Goal: Task Accomplishment & Management: Manage account settings

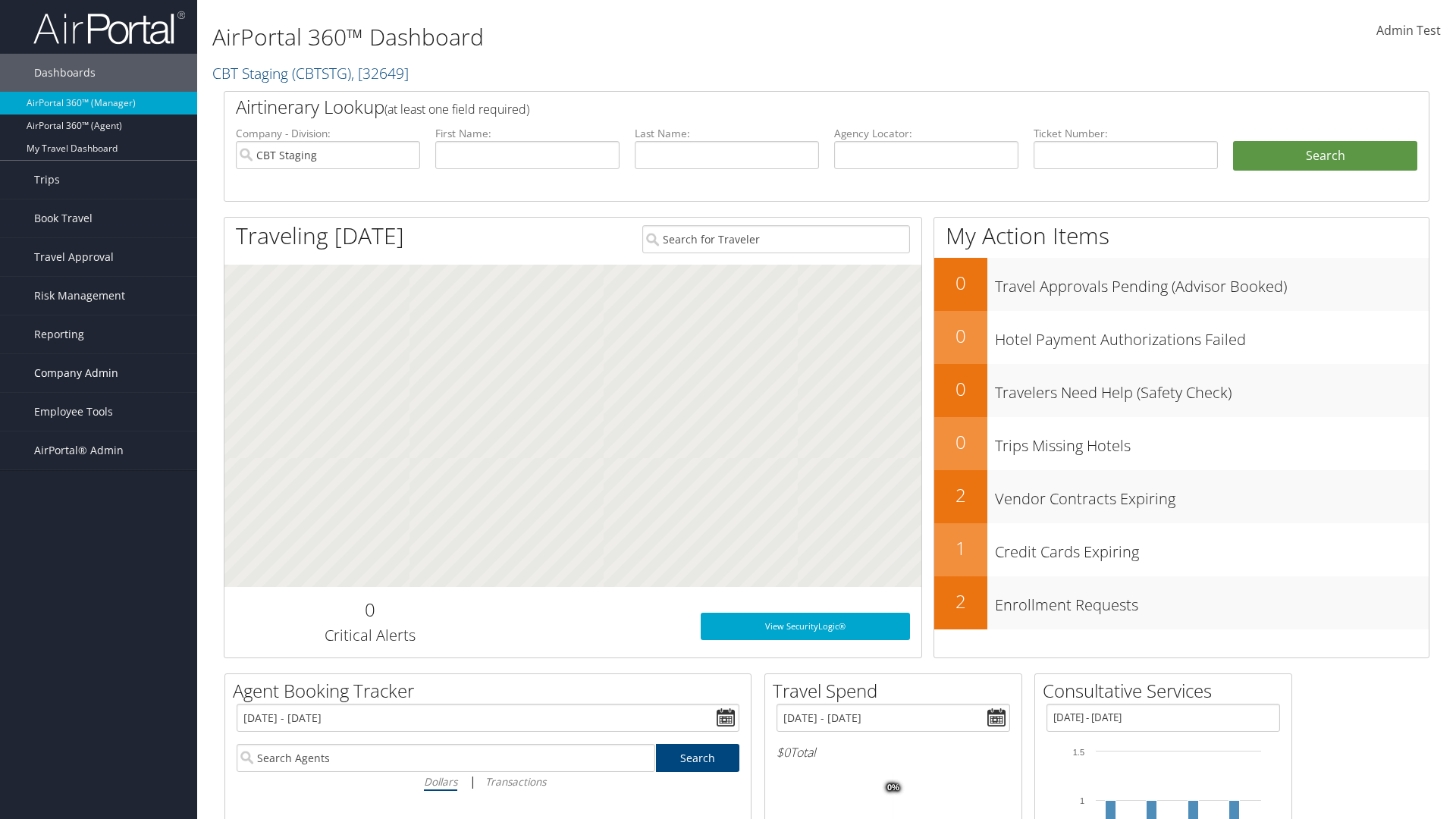
click at [99, 373] on span "Company Admin" at bounding box center [76, 373] width 84 height 38
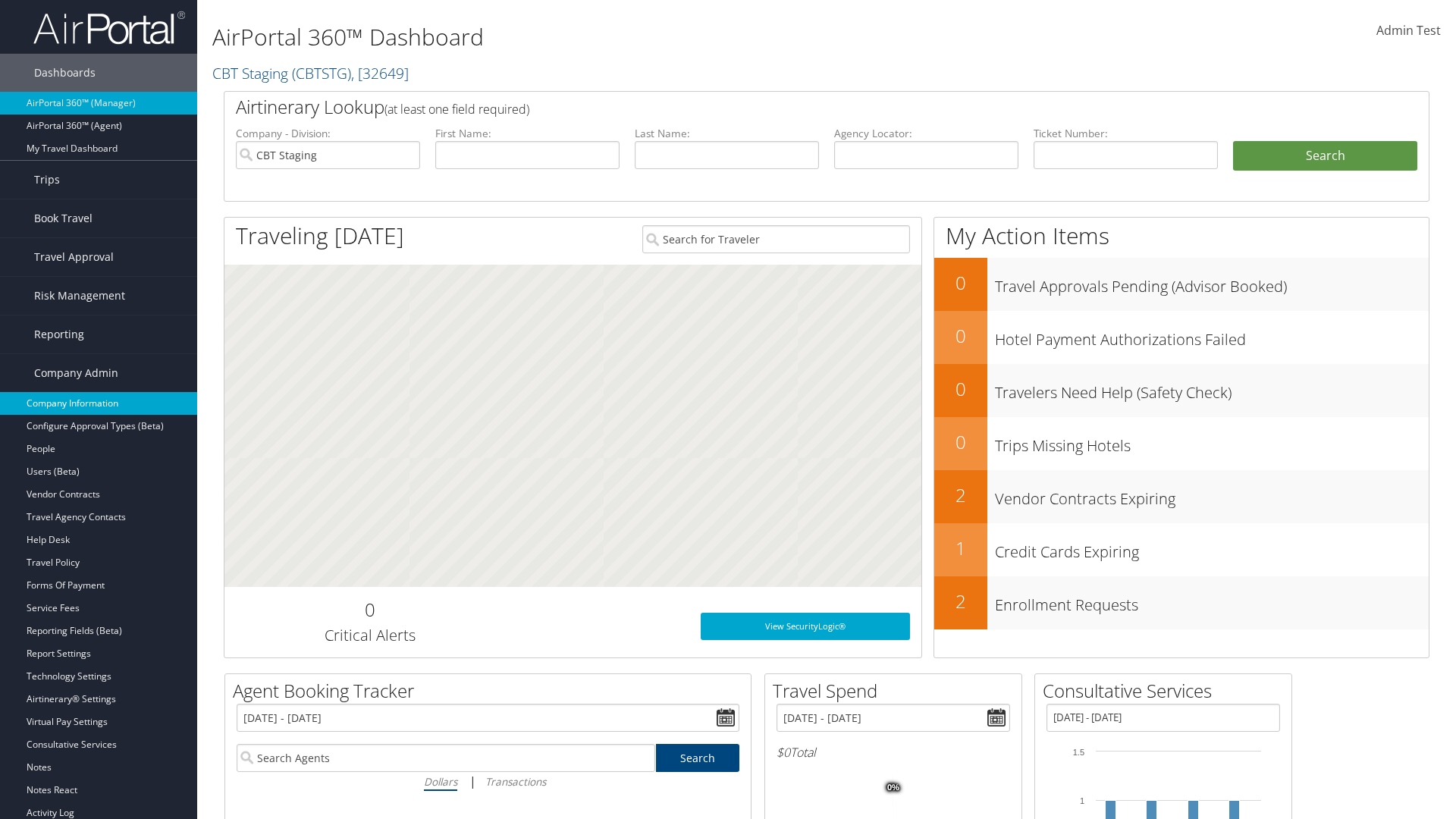
click at [99, 403] on link "Company Information" at bounding box center [98, 404] width 197 height 23
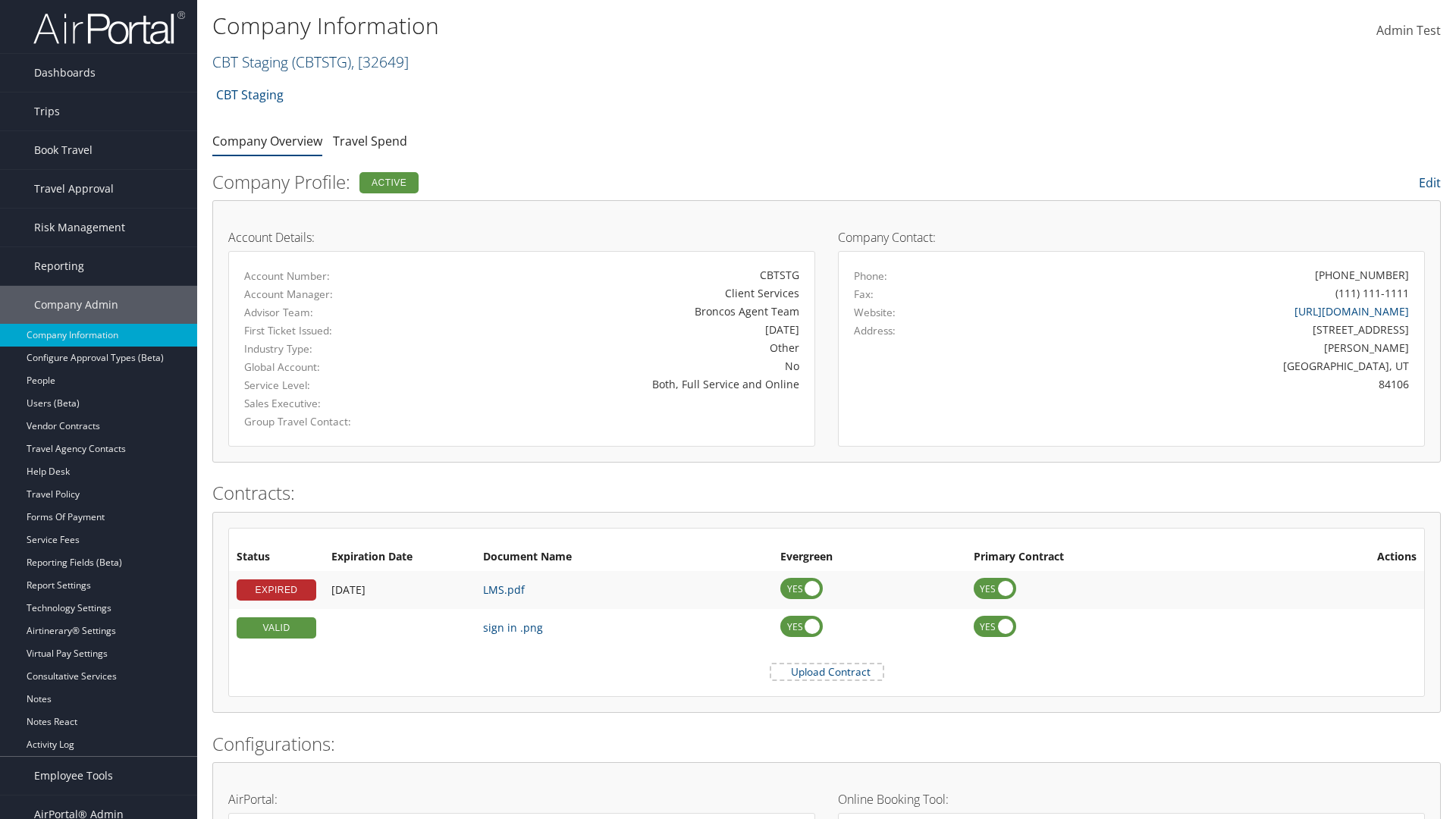
click at [250, 62] on link "CBT Staging ( CBTSTG ) , [ 32649 ]" at bounding box center [310, 62] width 196 height 21
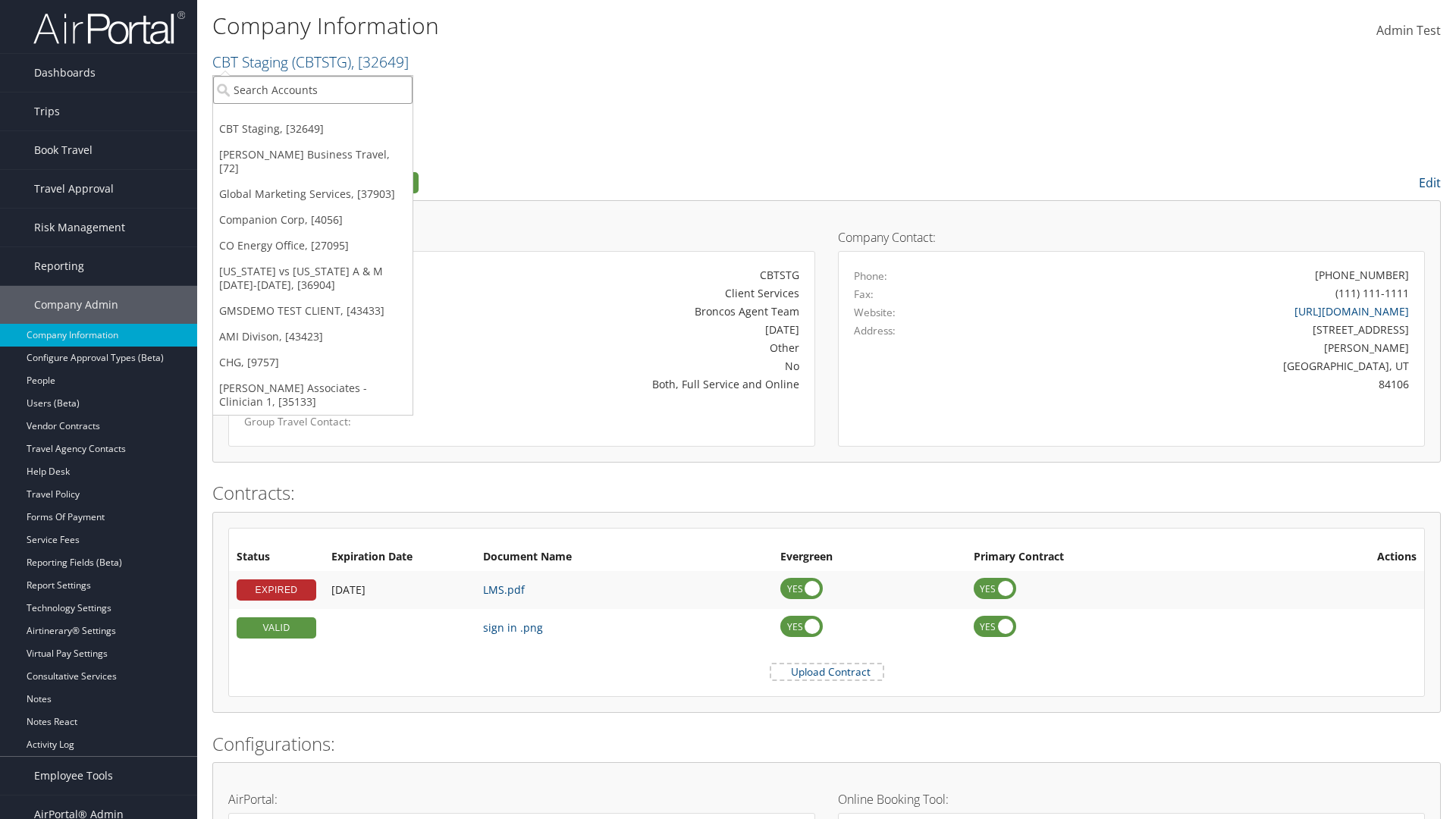
click at [312, 90] on input "search" at bounding box center [312, 90] width 199 height 28
type input "CBTSTG"
click at [312, 118] on div "CBT Staging (CBTSTG), [32649]" at bounding box center [312, 118] width 216 height 14
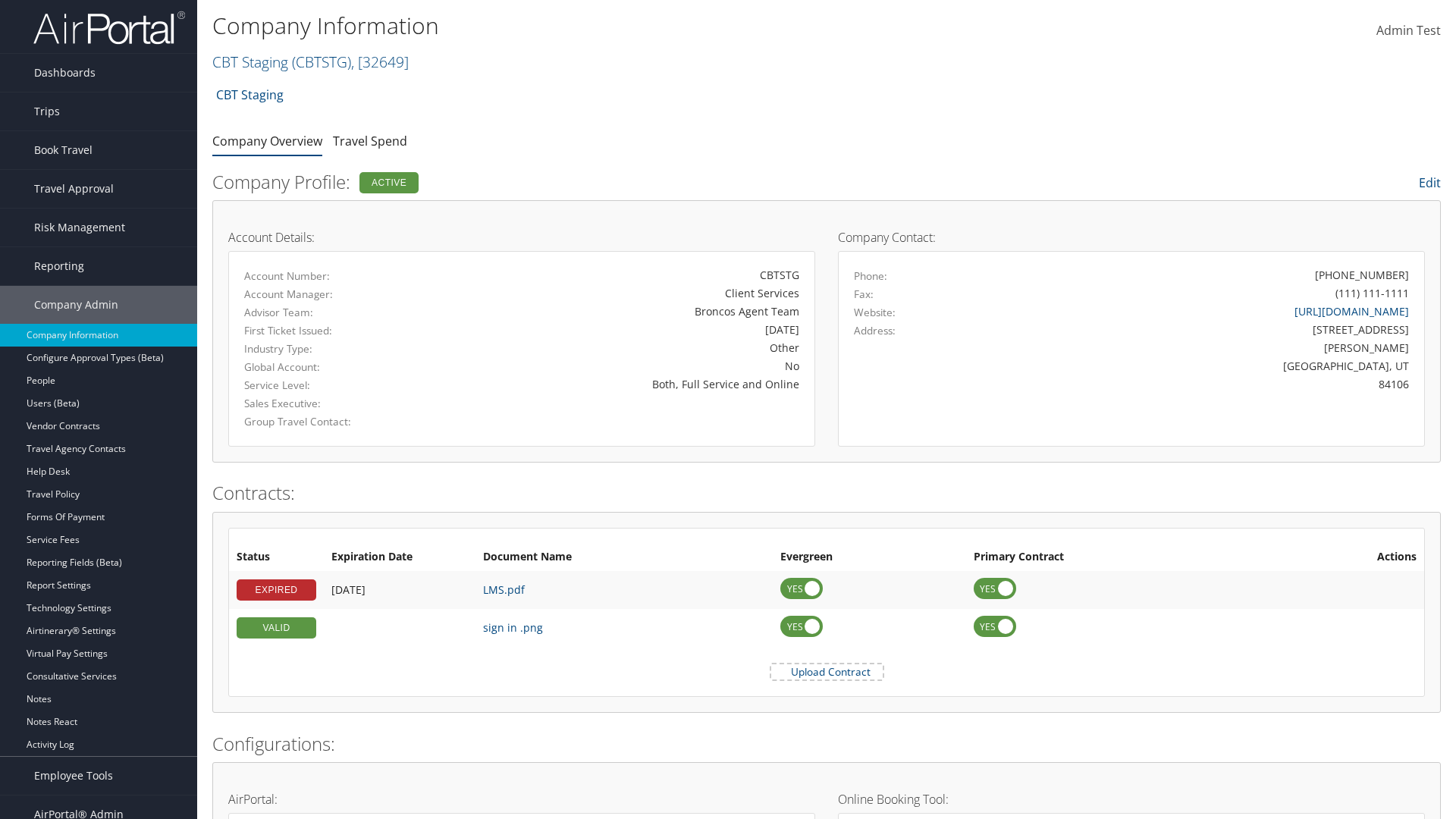
scroll to position [703, 0]
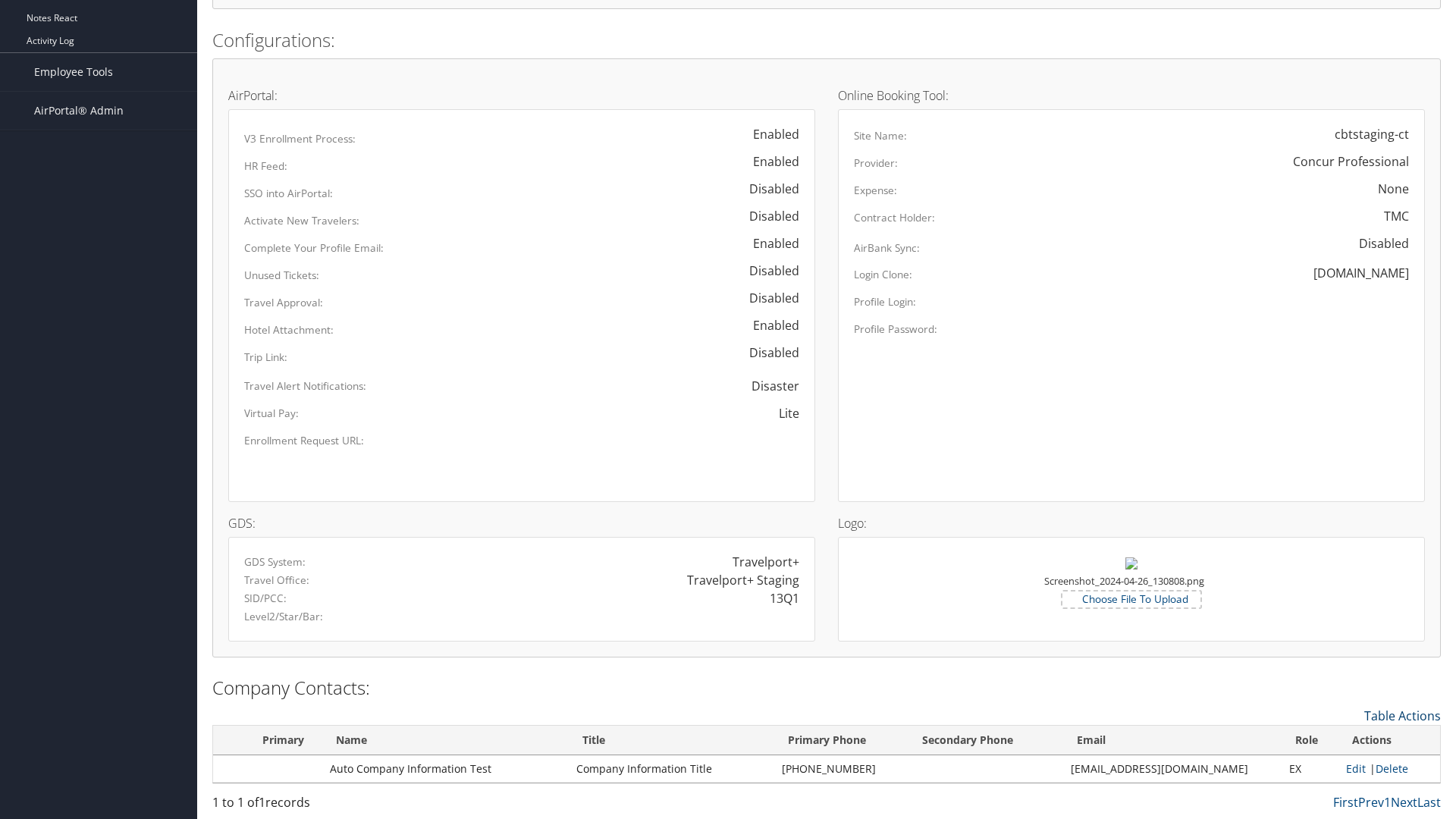
click at [1402, 715] on link "Table Actions" at bounding box center [1402, 716] width 77 height 17
click at [1340, 738] on link "New Contact" at bounding box center [1340, 739] width 199 height 26
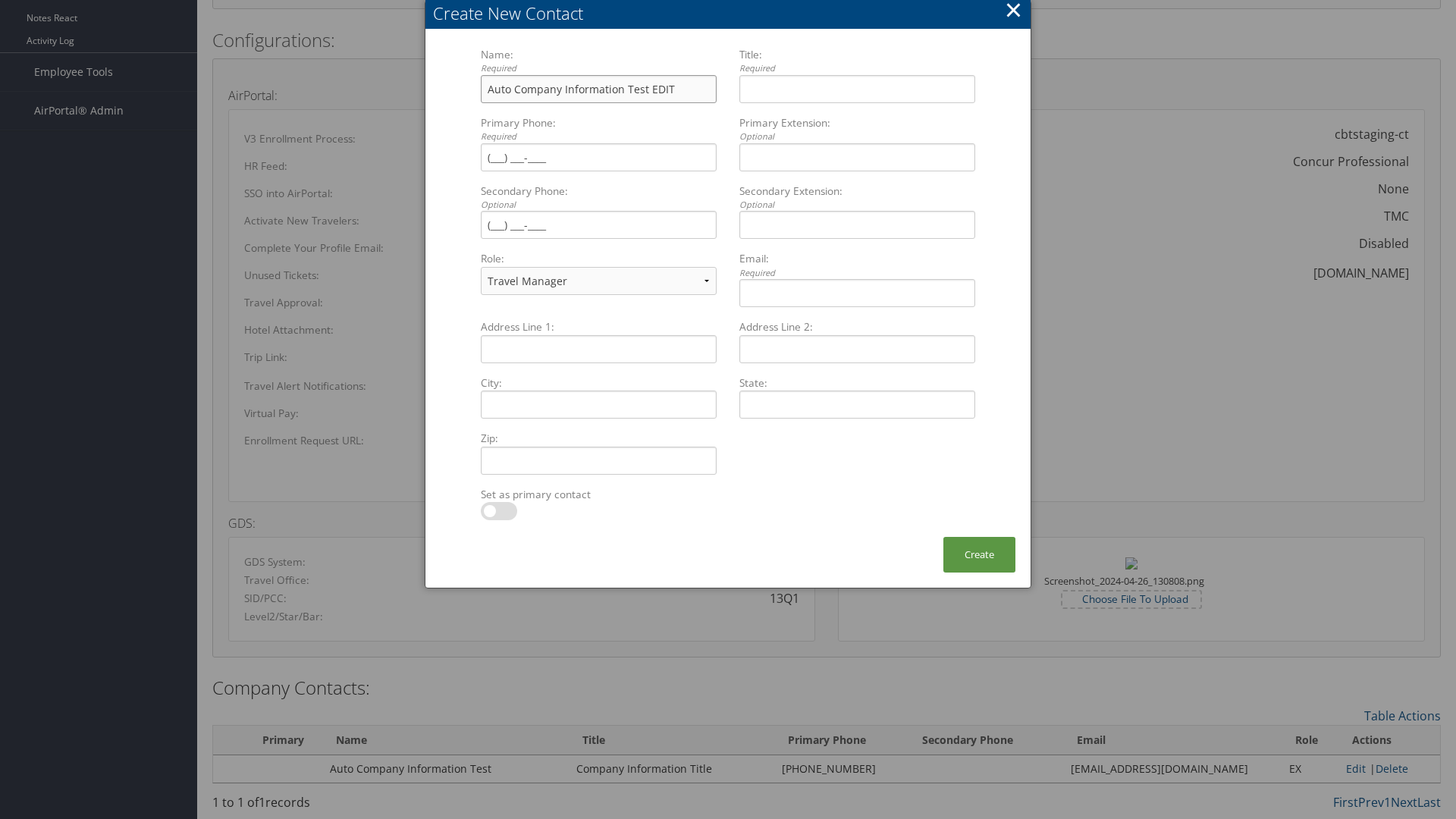
type input "Auto Company Information Test EDIT"
type input "Company Information Title EDIT"
type input "[PHONE_NUMBER]"
select select "EX"
type input "[PHONE_NUMBER]"
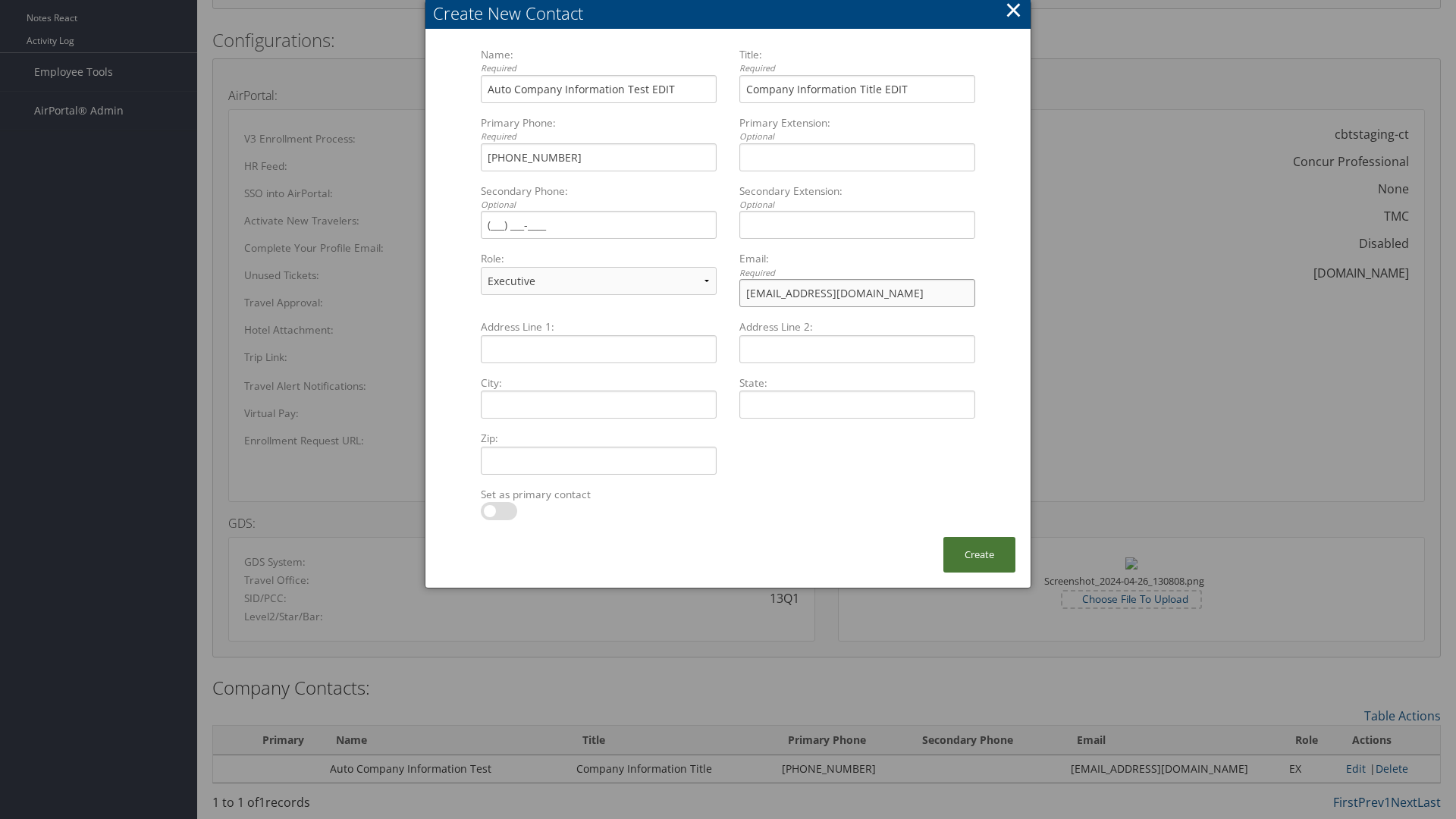
type input "sample@cbtravel.com"
click at [979, 554] on button "Create" at bounding box center [979, 554] width 72 height 36
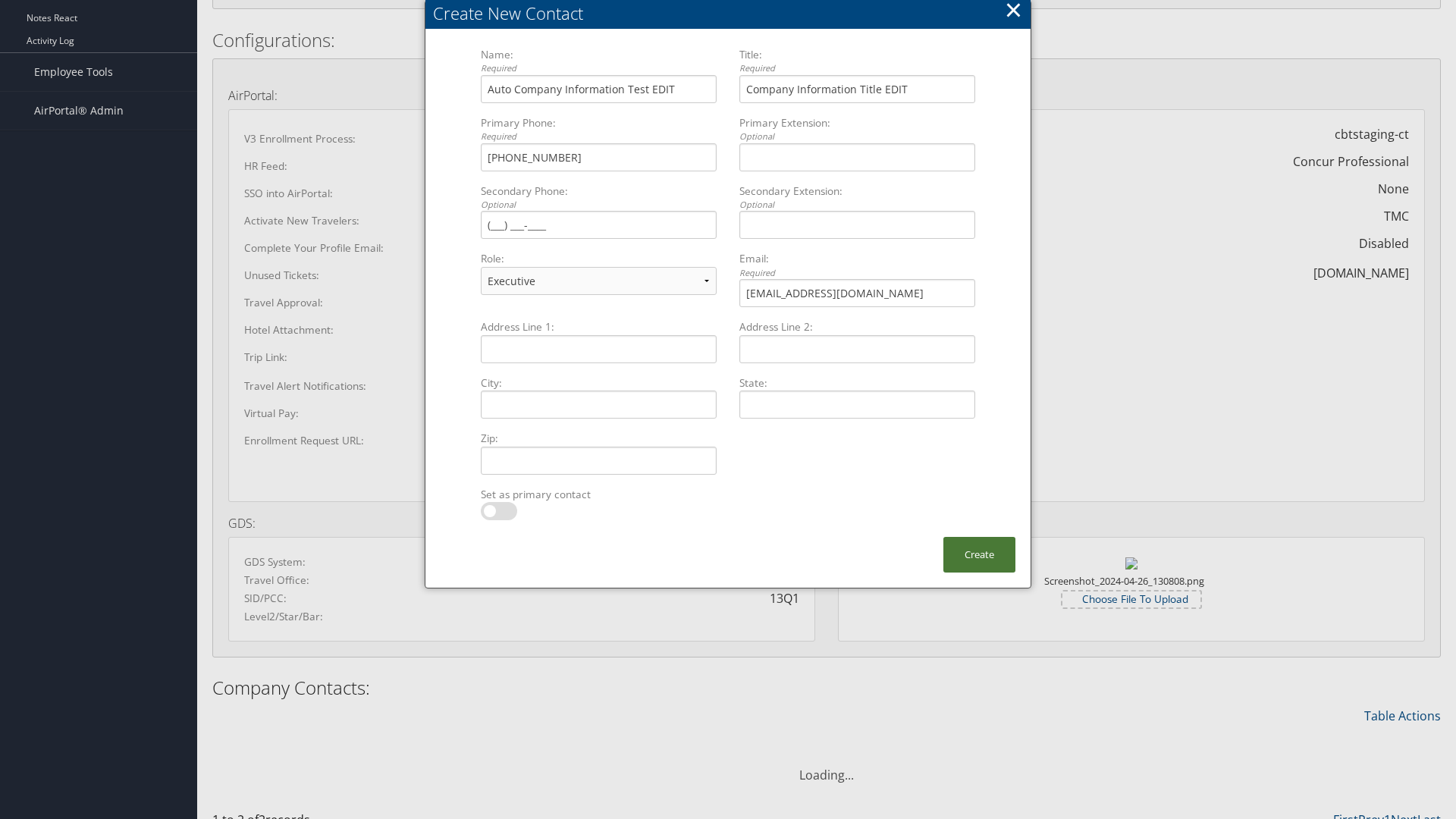
scroll to position [721, 0]
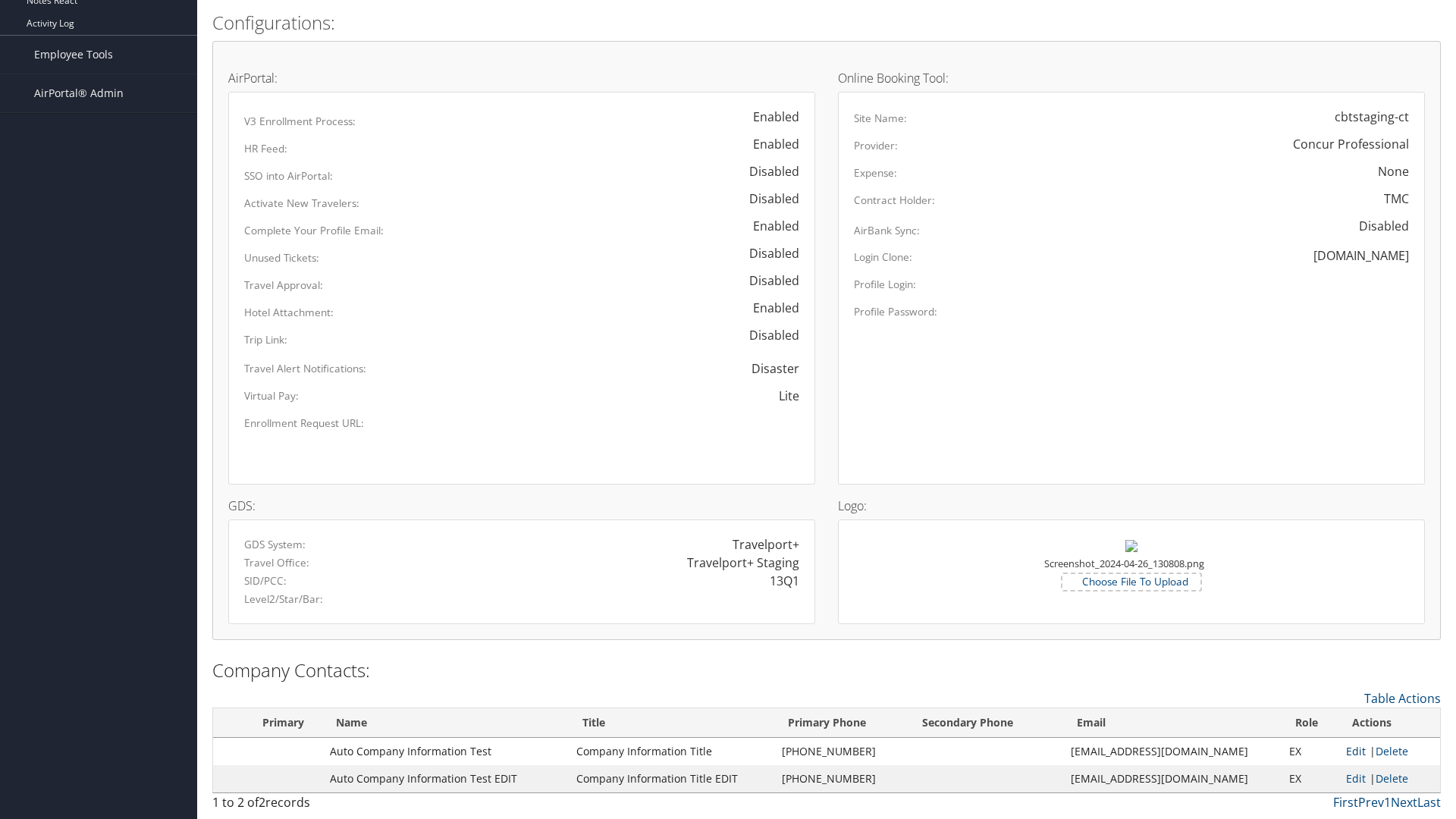
click at [1349, 751] on link "Edit" at bounding box center [1356, 751] width 20 height 14
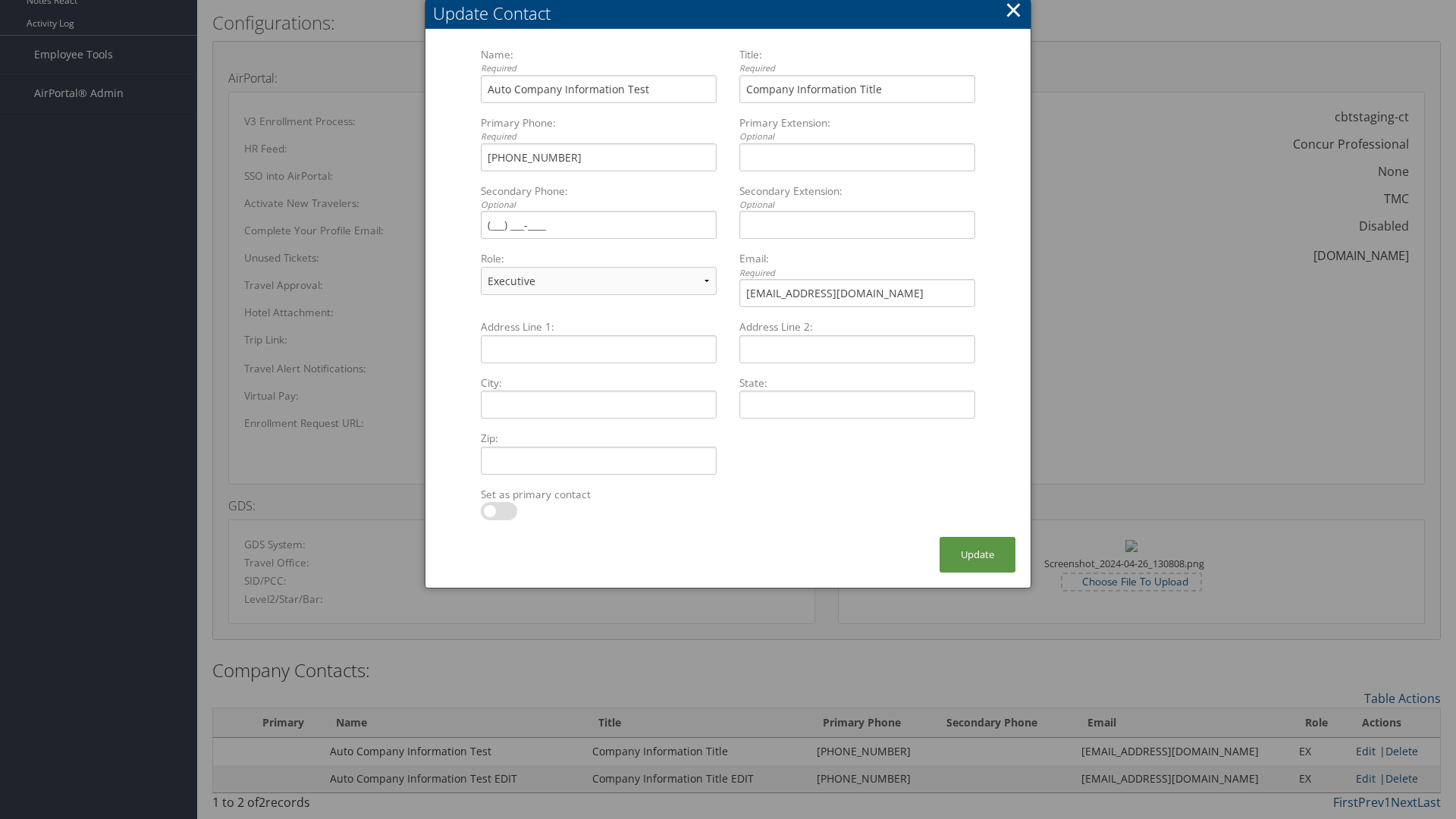
select select "FA"
click at [977, 554] on button "Update" at bounding box center [977, 554] width 76 height 36
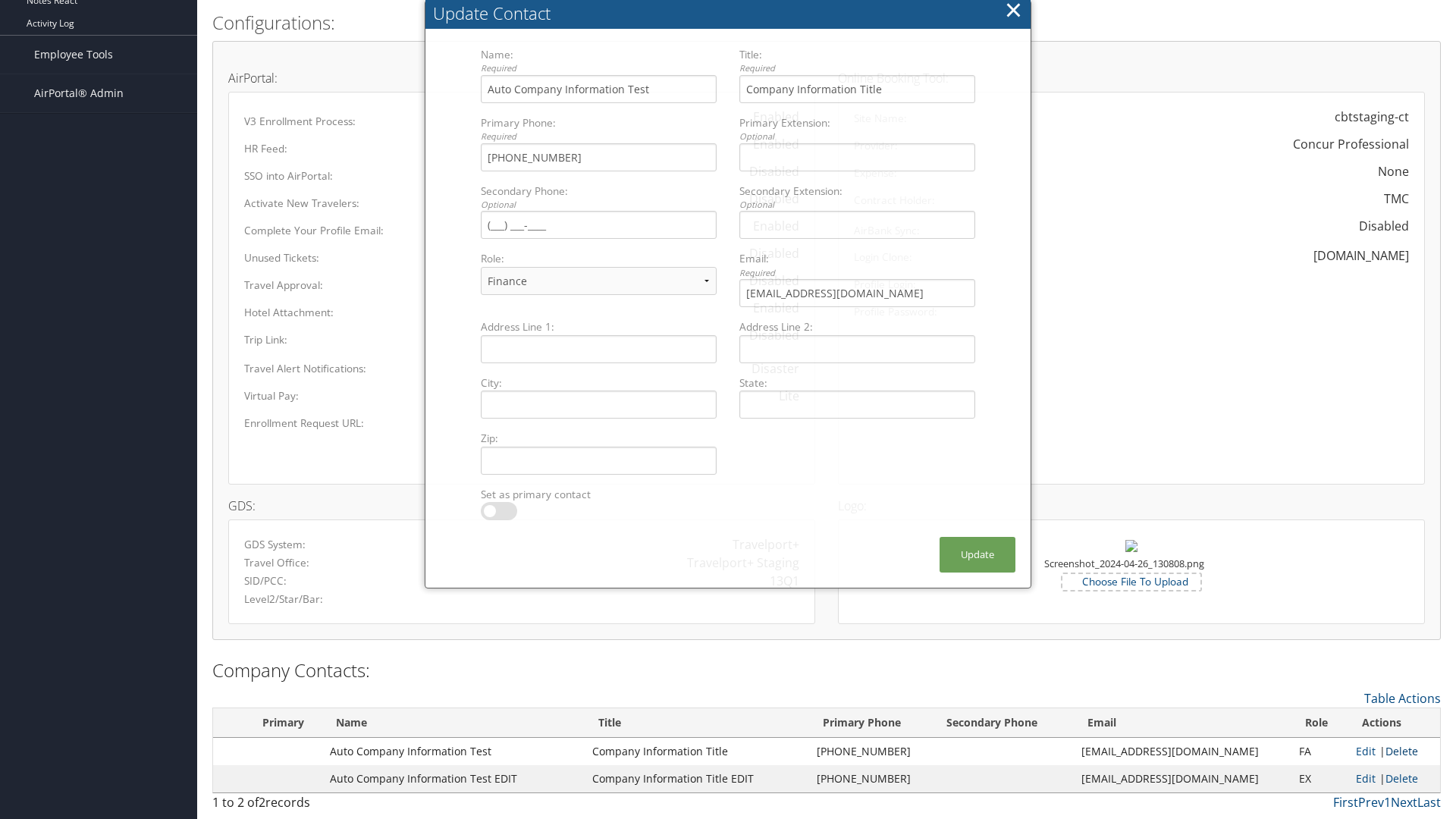
click at [1396, 751] on link "Delete" at bounding box center [1401, 751] width 33 height 14
